Goal: Task Accomplishment & Management: Use online tool/utility

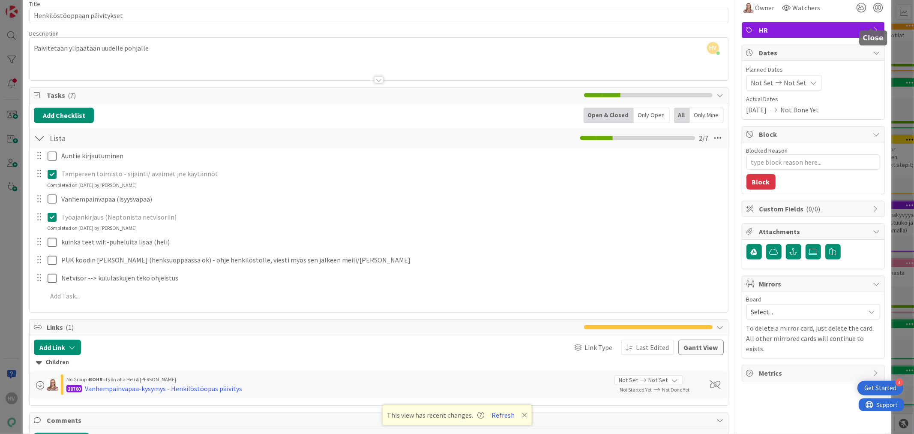
click at [872, 21] on div "Owner Watchers HR Dates Planned Dates Not Set Not Set Actual Dates [DATE] Not D…" at bounding box center [813, 235] width 143 height 482
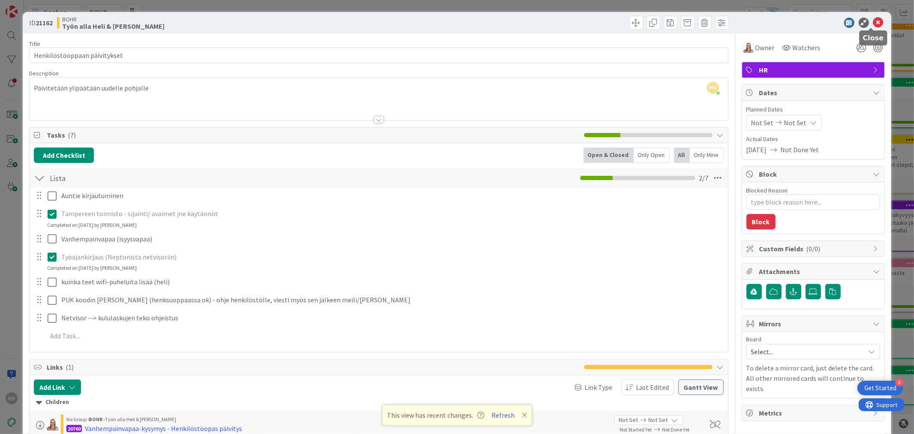
click at [874, 18] on icon at bounding box center [879, 23] width 10 height 10
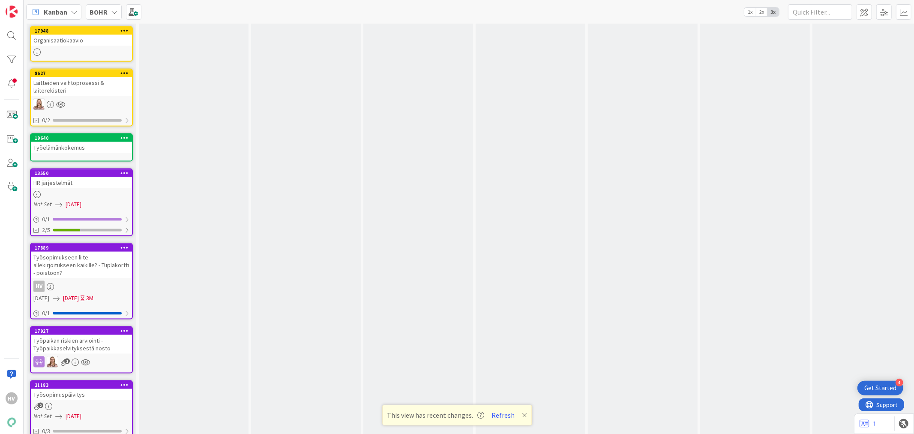
click at [48, 252] on div "Työsopimukseen liite - allekirjoitukseen kaikille? - Tuplakortti - poistoon?" at bounding box center [81, 265] width 101 height 27
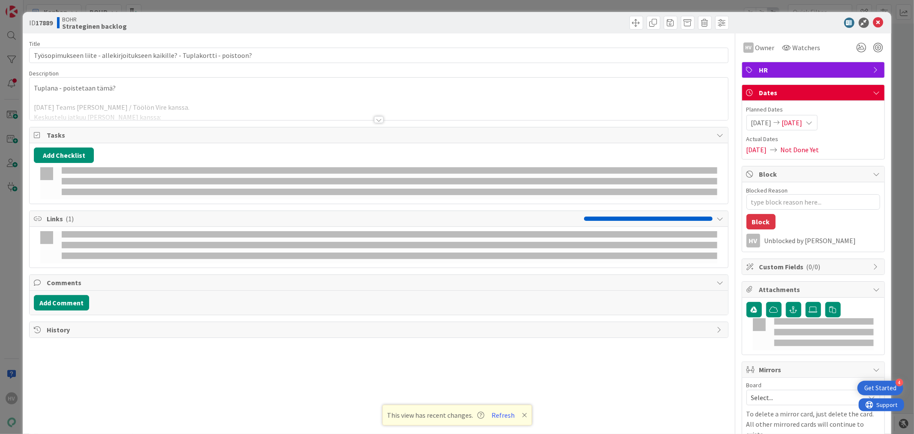
click at [63, 360] on div "Title 76 / 128 Työsopimukseen liite - allekirjoitukseen kaikille? - Tuplakortti…" at bounding box center [378, 249] width 699 height 433
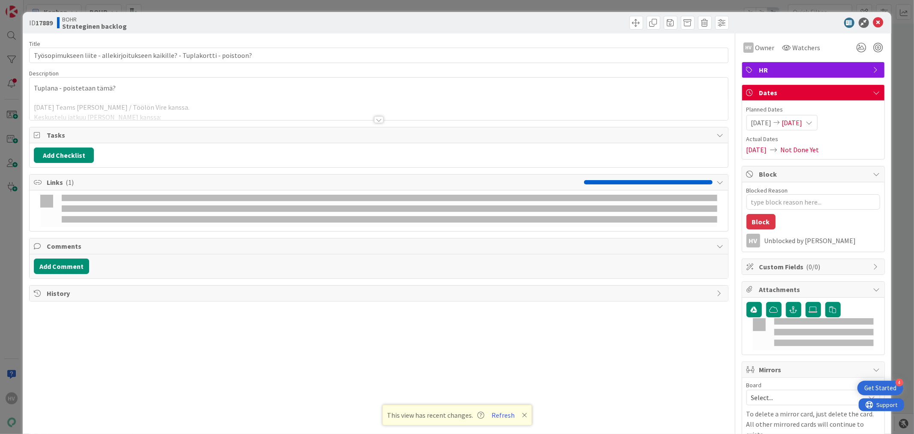
click at [378, 118] on div at bounding box center [378, 119] width 9 height 7
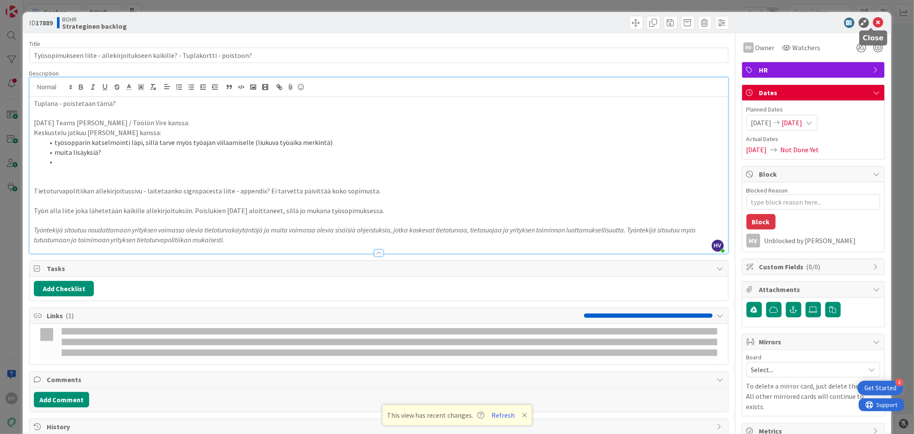
click at [874, 21] on icon at bounding box center [879, 23] width 10 height 10
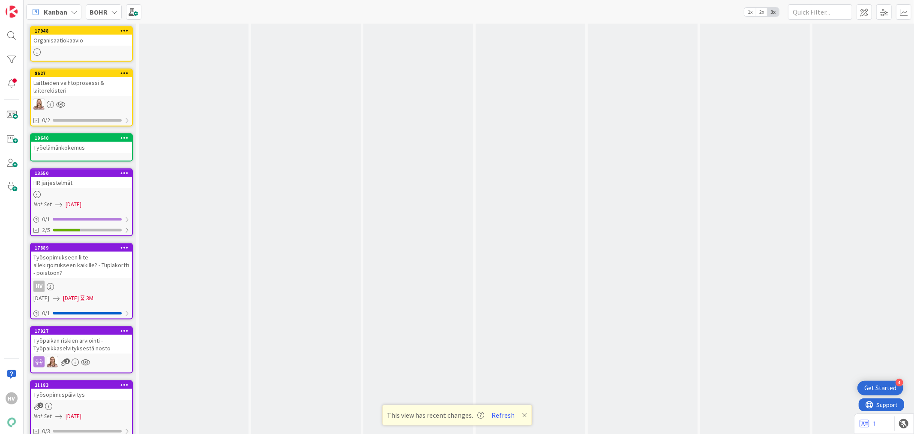
click at [75, 389] on div "Työsopimuspäivitys" at bounding box center [81, 394] width 101 height 11
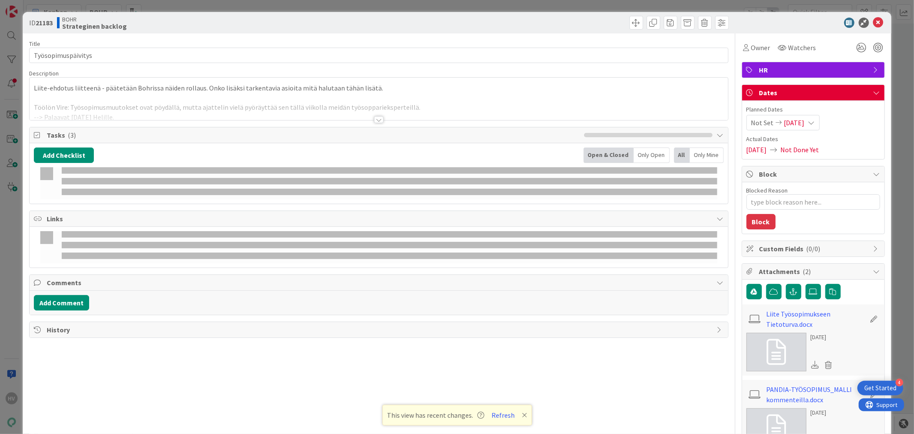
type textarea "x"
click at [374, 117] on div at bounding box center [378, 119] width 9 height 7
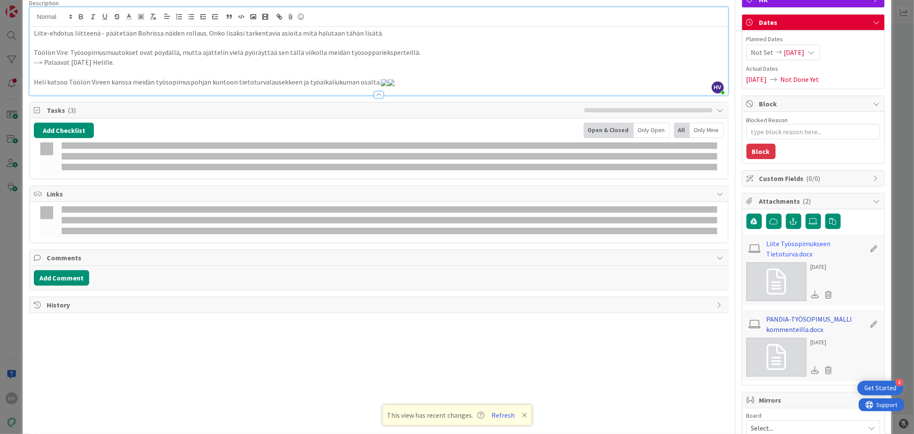
scroll to position [95, 0]
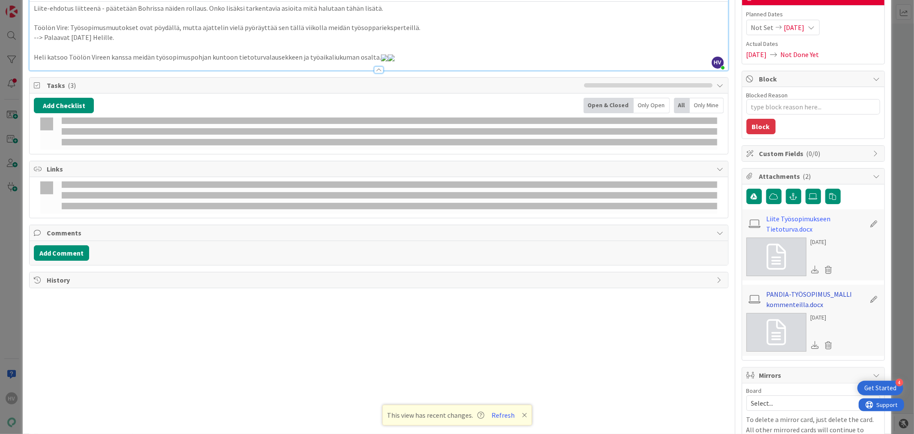
click at [787, 299] on link "PANDIA-TYÖSOPIMUS_MALLI kommenteilla.docx" at bounding box center [815, 299] width 99 height 21
